Goal: Transaction & Acquisition: Purchase product/service

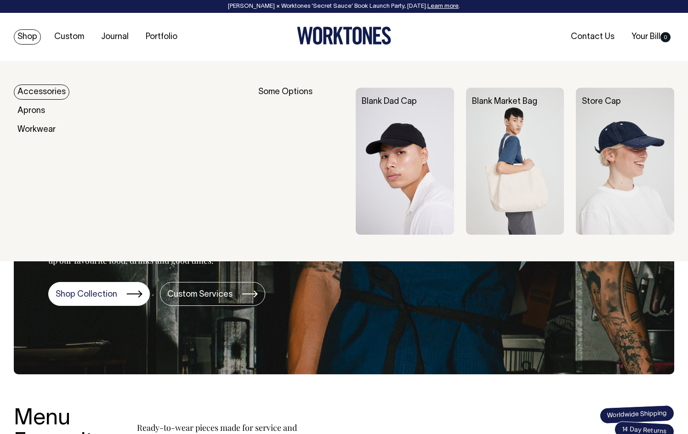
click at [31, 37] on link "Shop" at bounding box center [27, 36] width 27 height 15
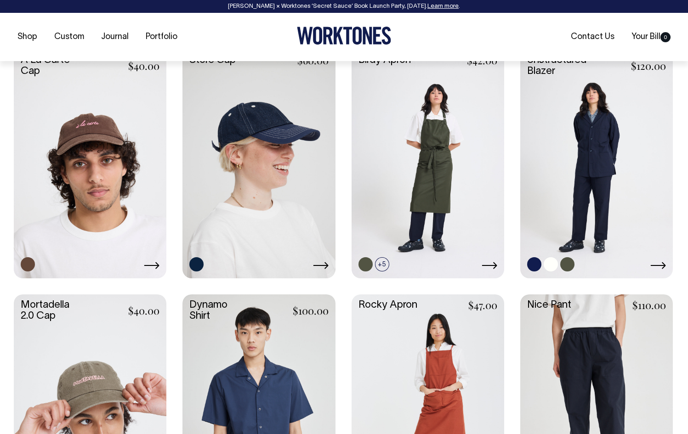
scroll to position [654, 0]
click at [571, 166] on link at bounding box center [596, 162] width 153 height 227
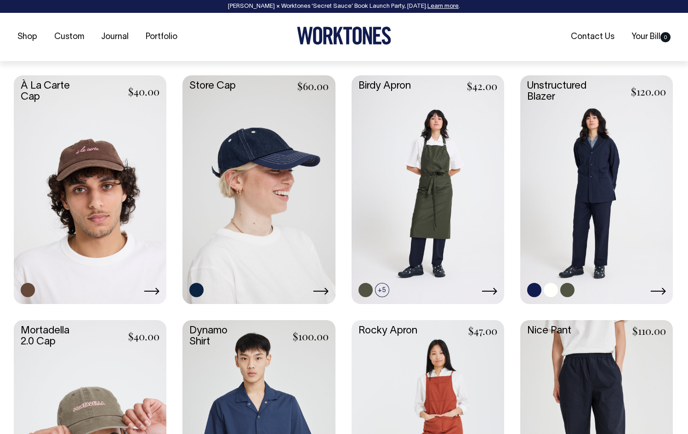
scroll to position [628, 0]
click at [581, 240] on link at bounding box center [596, 188] width 153 height 227
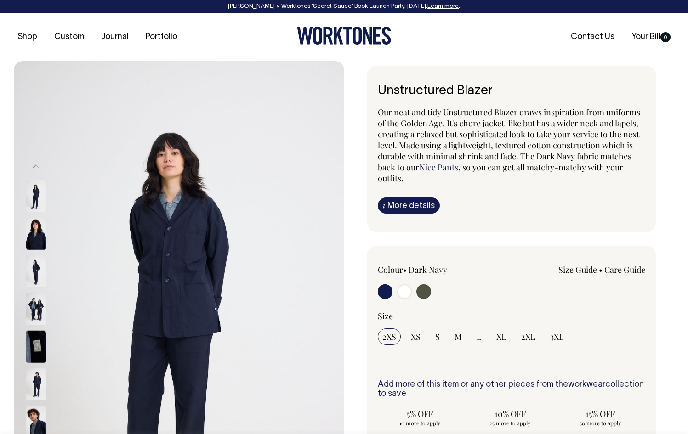
click at [431, 292] on div at bounding box center [431, 293] width 107 height 17
click at [425, 292] on input "radio" at bounding box center [424, 292] width 15 height 15
radio input "true"
radio input "false"
radio input "true"
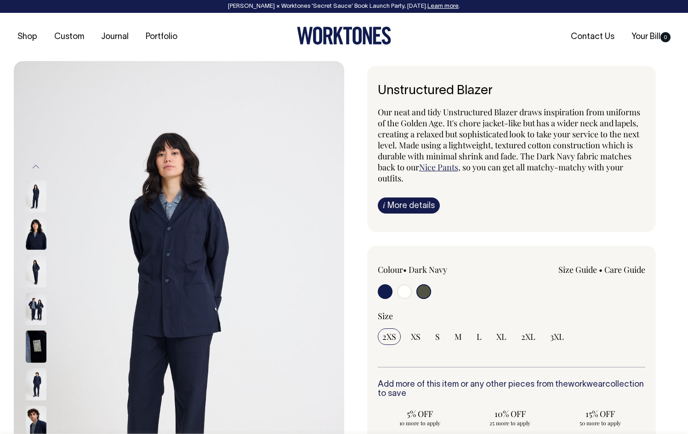
select select "Olive"
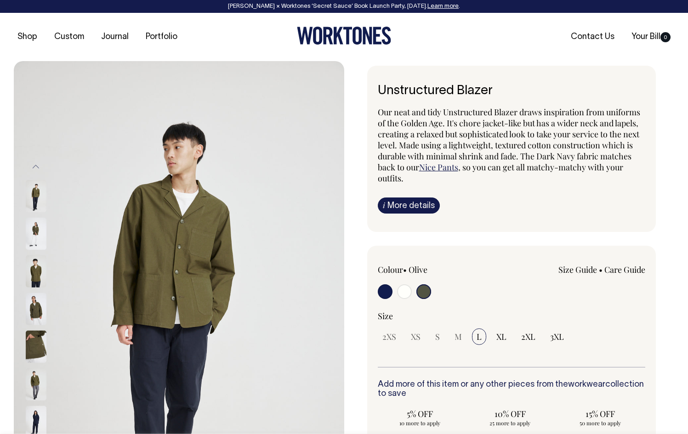
click at [405, 291] on input "radio" at bounding box center [404, 292] width 15 height 15
radio input "true"
select select "Off-White"
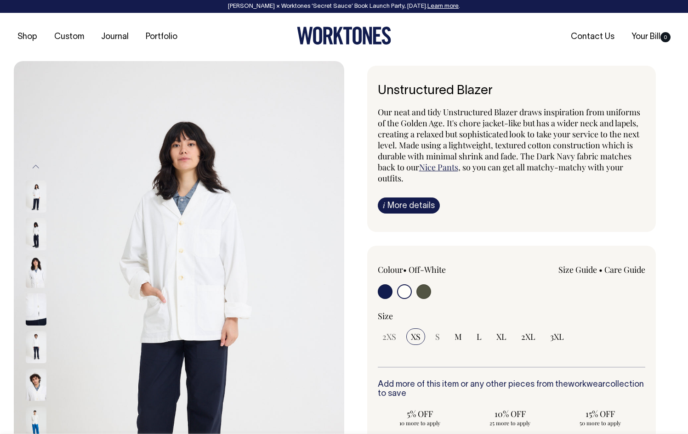
click at [41, 342] on img at bounding box center [36, 347] width 21 height 32
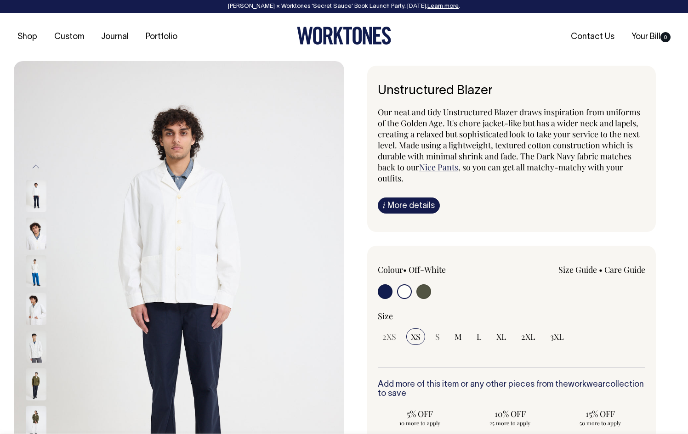
click at [38, 342] on img at bounding box center [36, 347] width 21 height 32
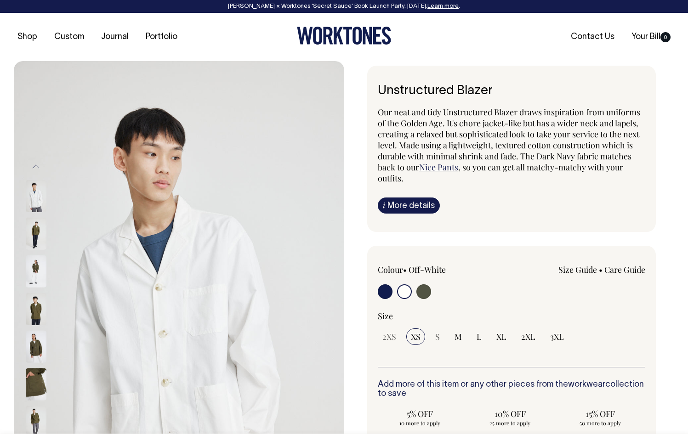
click at [36, 303] on img at bounding box center [36, 309] width 21 height 32
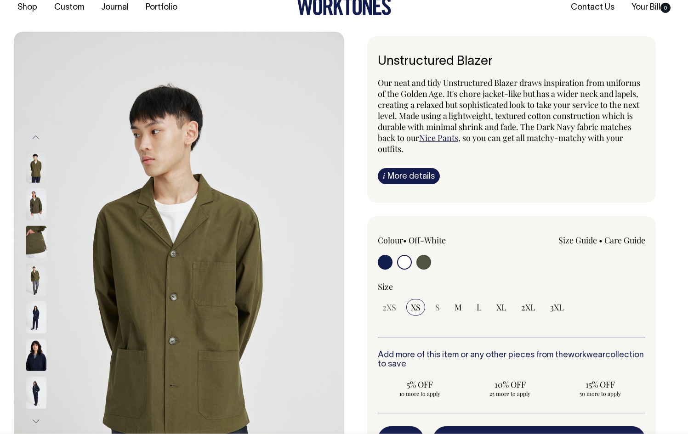
click at [421, 263] on input "radio" at bounding box center [424, 262] width 15 height 15
radio input "true"
radio input "false"
radio input "true"
select select "Olive"
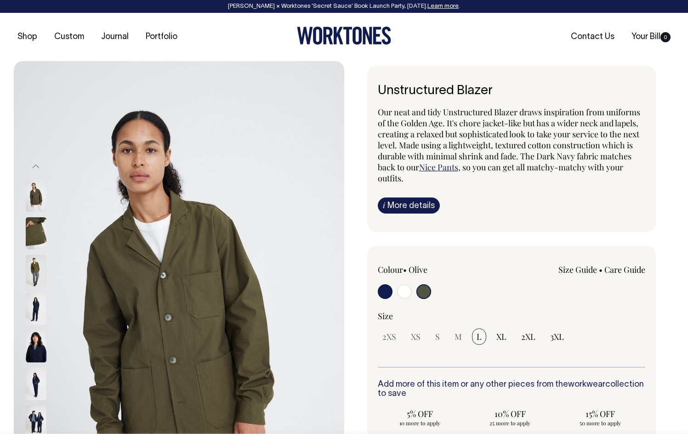
drag, startPoint x: 504, startPoint y: 86, endPoint x: 379, endPoint y: 87, distance: 124.6
click at [379, 87] on h6 "Unstructured Blazer" at bounding box center [512, 91] width 268 height 14
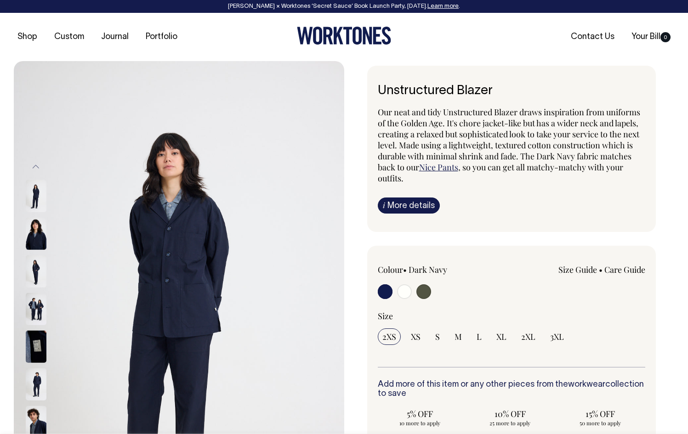
drag, startPoint x: 491, startPoint y: 86, endPoint x: 368, endPoint y: 86, distance: 123.7
click at [365, 86] on div "Unstructured Blazer Our neat and tidy Unstructured Blazer draws inspiration fro…" at bounding box center [509, 363] width 331 height 594
copy h6 "Unstructured Blazer"
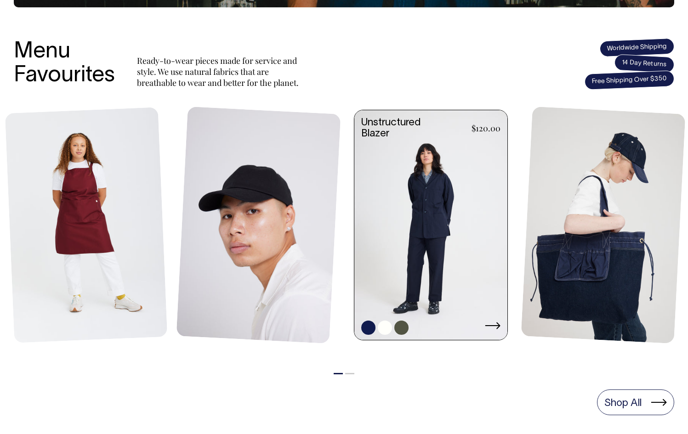
scroll to position [367, 0]
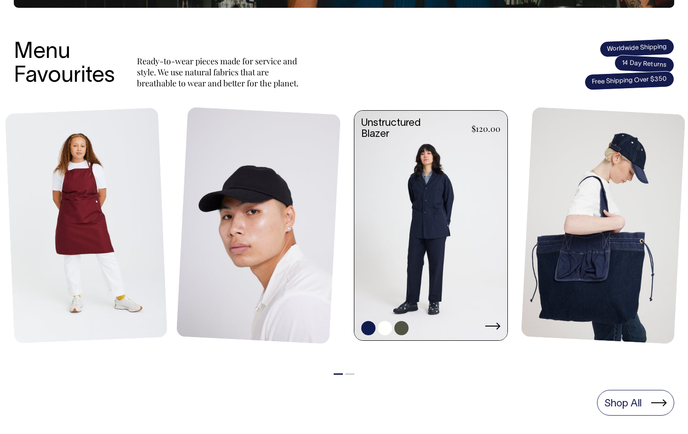
click at [403, 190] on link at bounding box center [430, 227] width 153 height 232
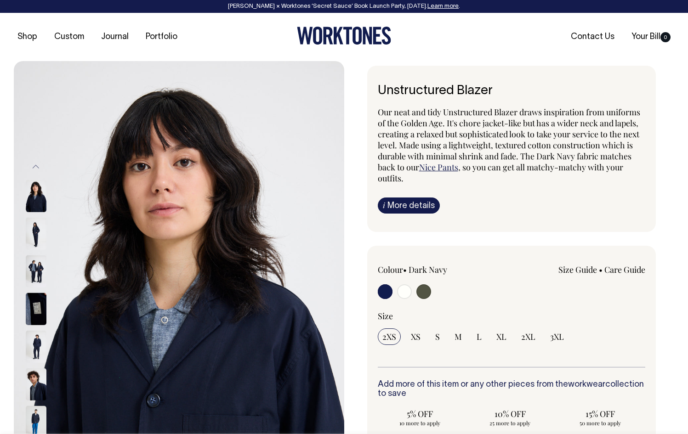
click at [38, 385] on img at bounding box center [36, 384] width 21 height 32
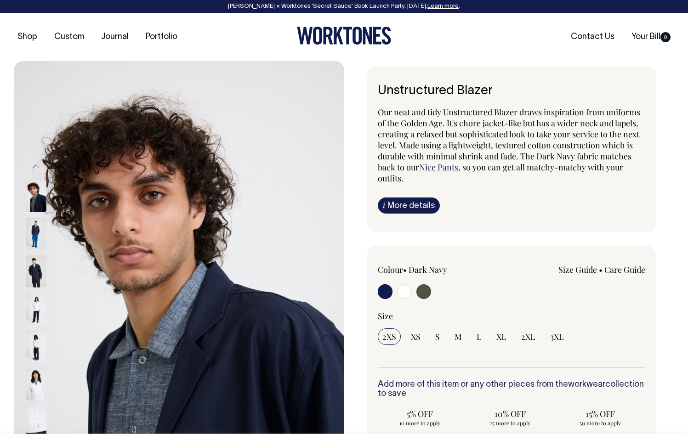
click at [423, 288] on input "radio" at bounding box center [424, 292] width 15 height 15
radio input "true"
radio input "false"
radio input "true"
select select "Olive"
